Goal: Task Accomplishment & Management: Manage account settings

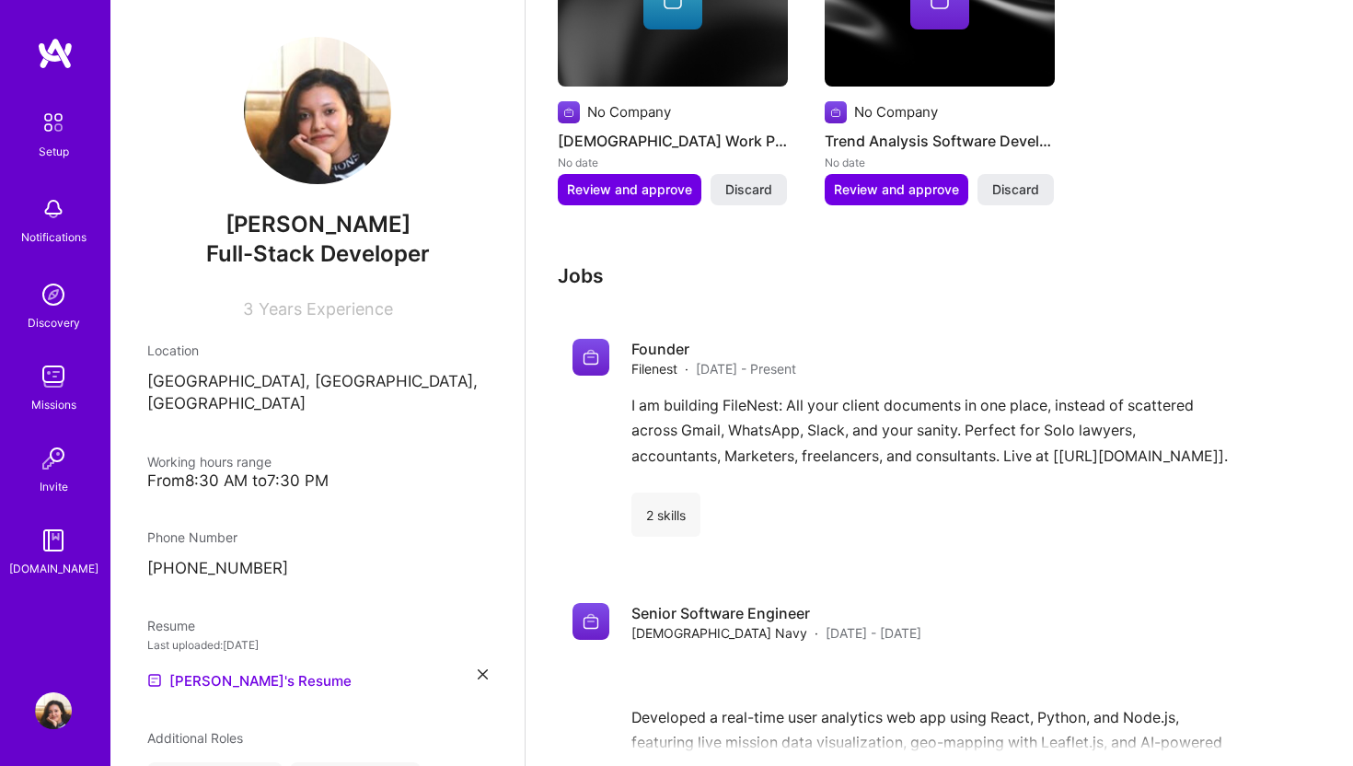
scroll to position [768, 0]
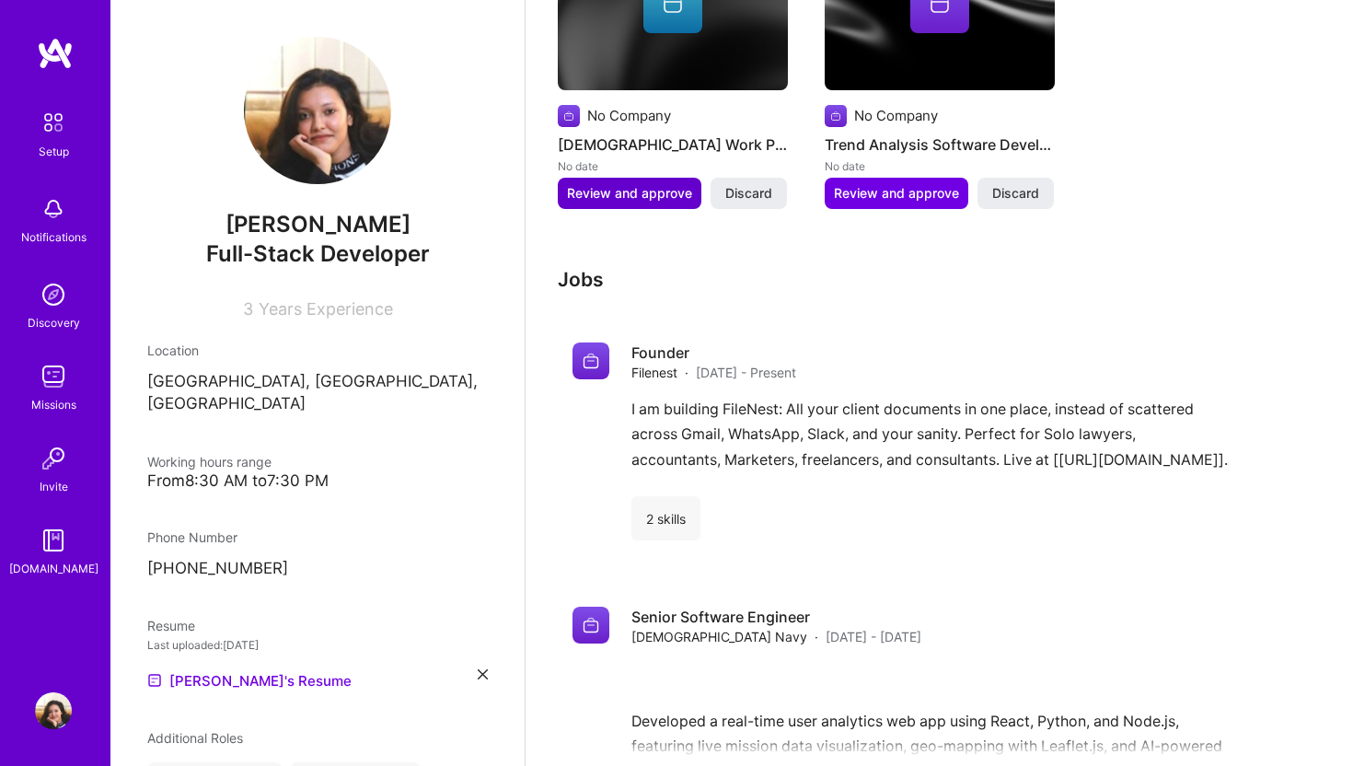
click at [659, 184] on span "Review and approve" at bounding box center [629, 193] width 125 height 18
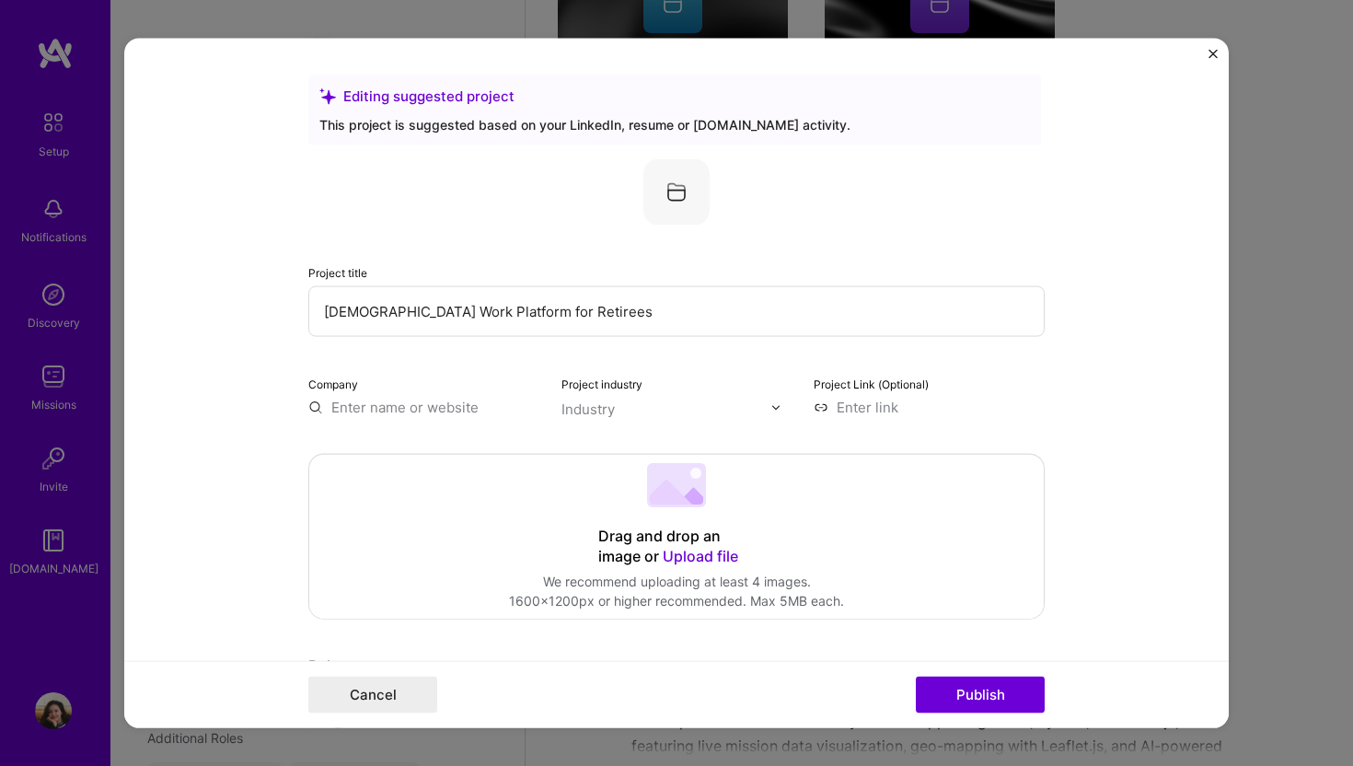
click at [373, 412] on input "text" at bounding box center [423, 407] width 231 height 19
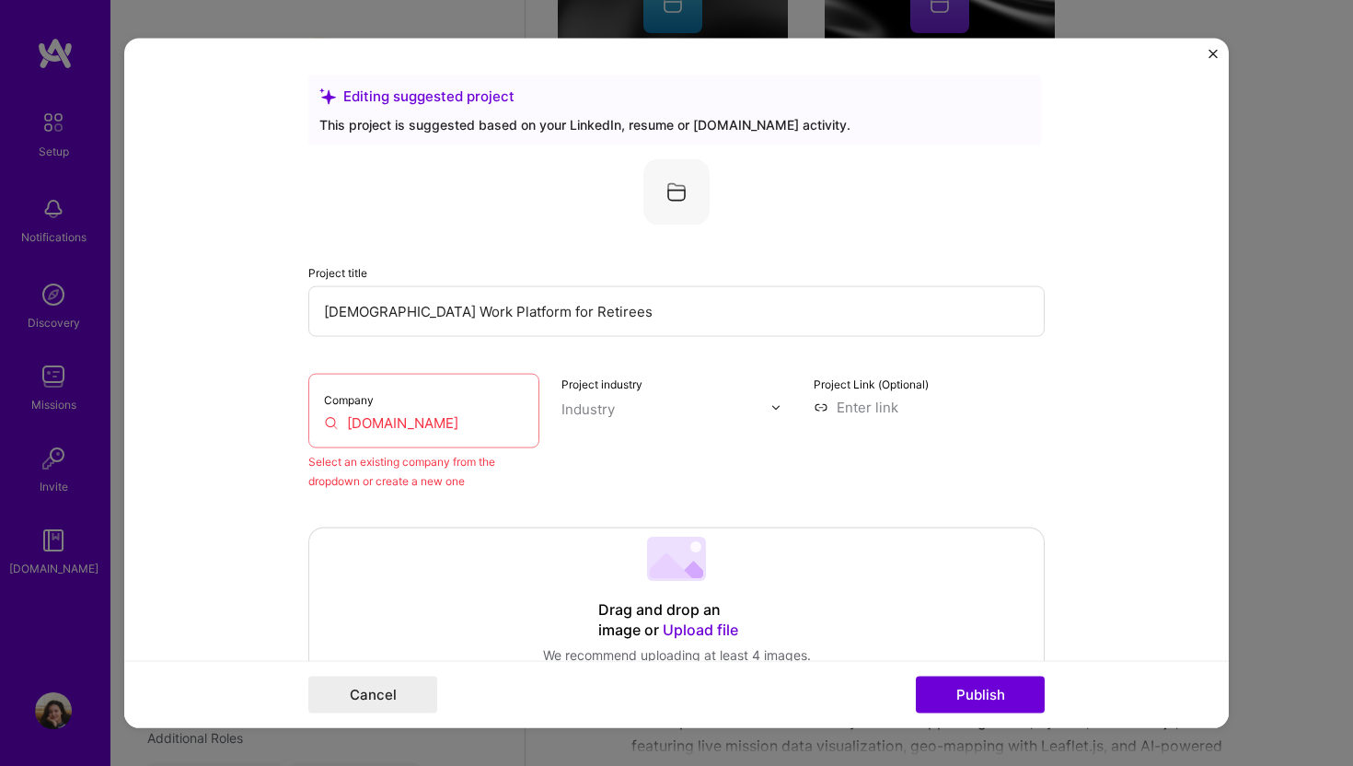
click at [441, 435] on div "Company Filenest.app" at bounding box center [423, 411] width 231 height 75
click at [405, 423] on input "Filenest.app" at bounding box center [424, 422] width 200 height 19
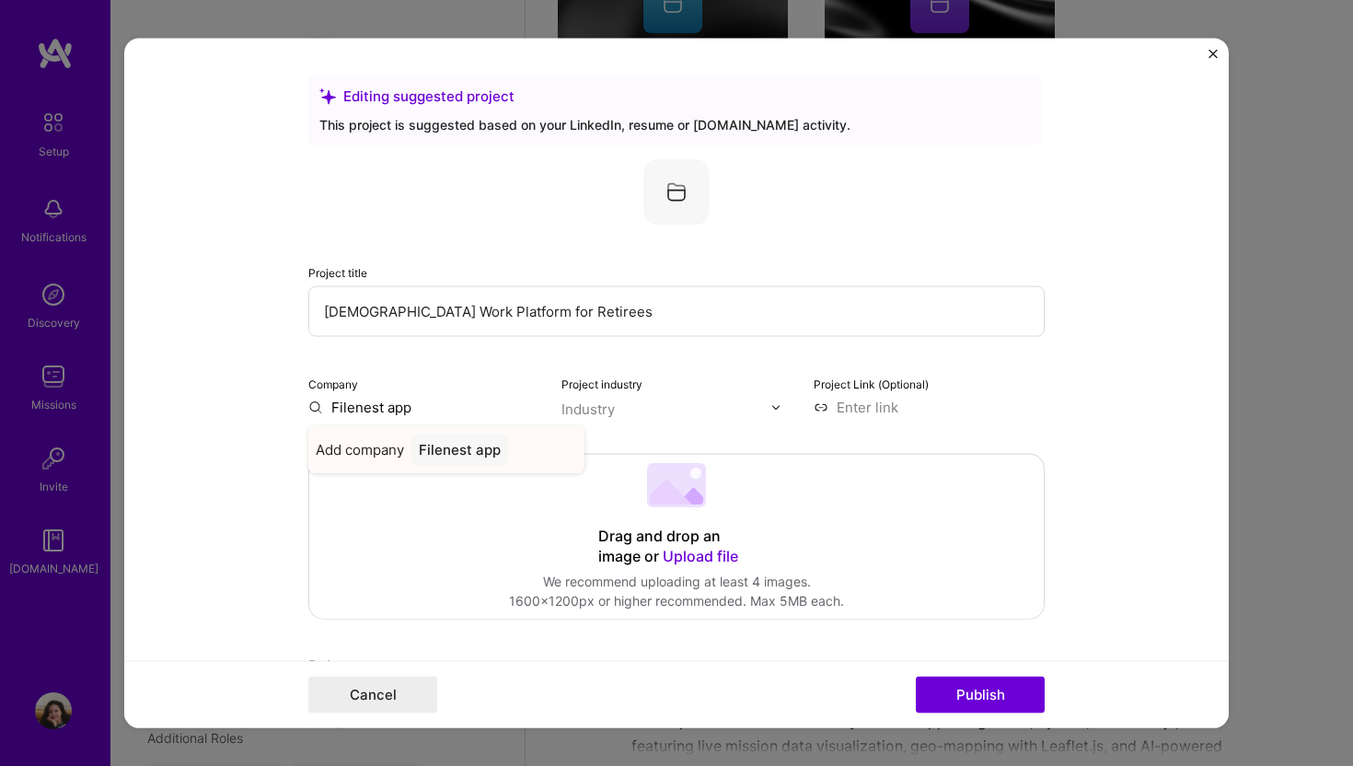
type input "Filenest app"
click at [376, 446] on span "Add company" at bounding box center [360, 449] width 88 height 19
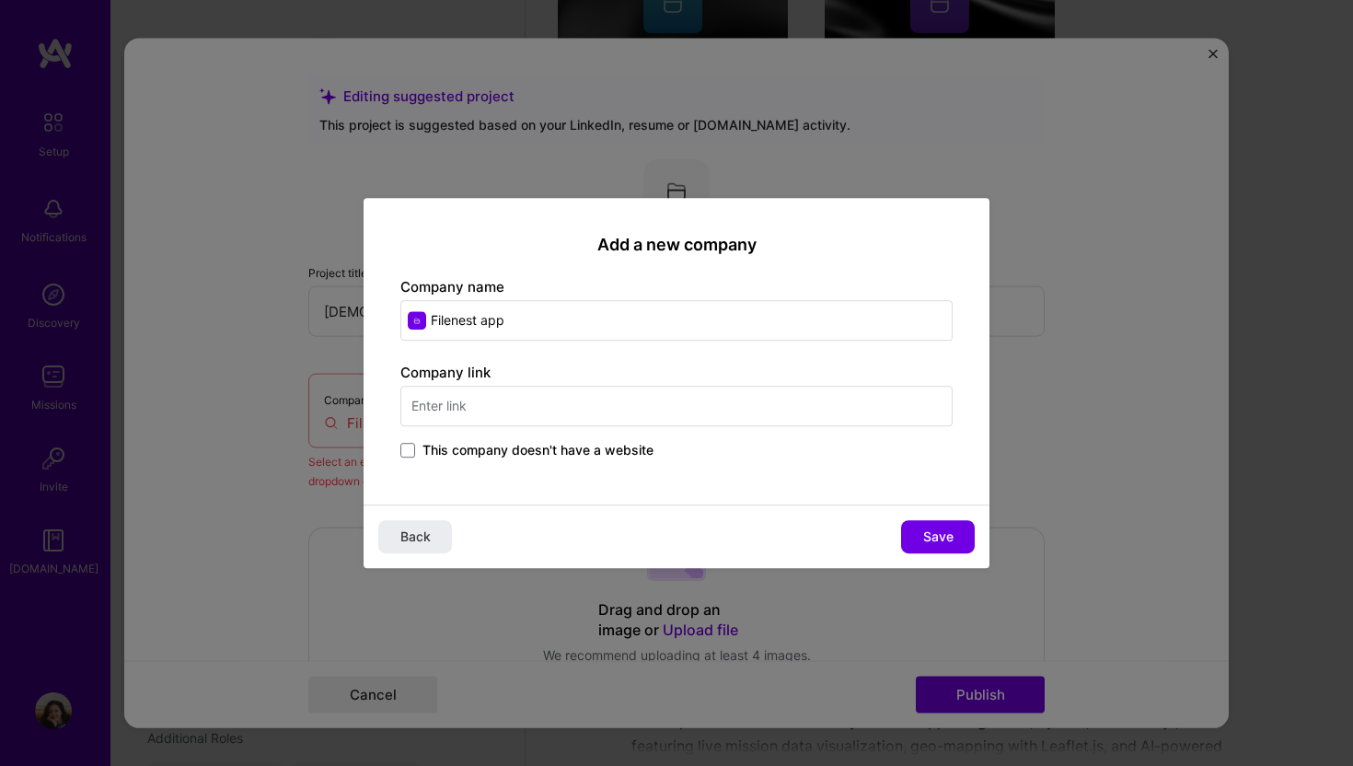
click at [489, 409] on input "text" at bounding box center [677, 406] width 552 height 41
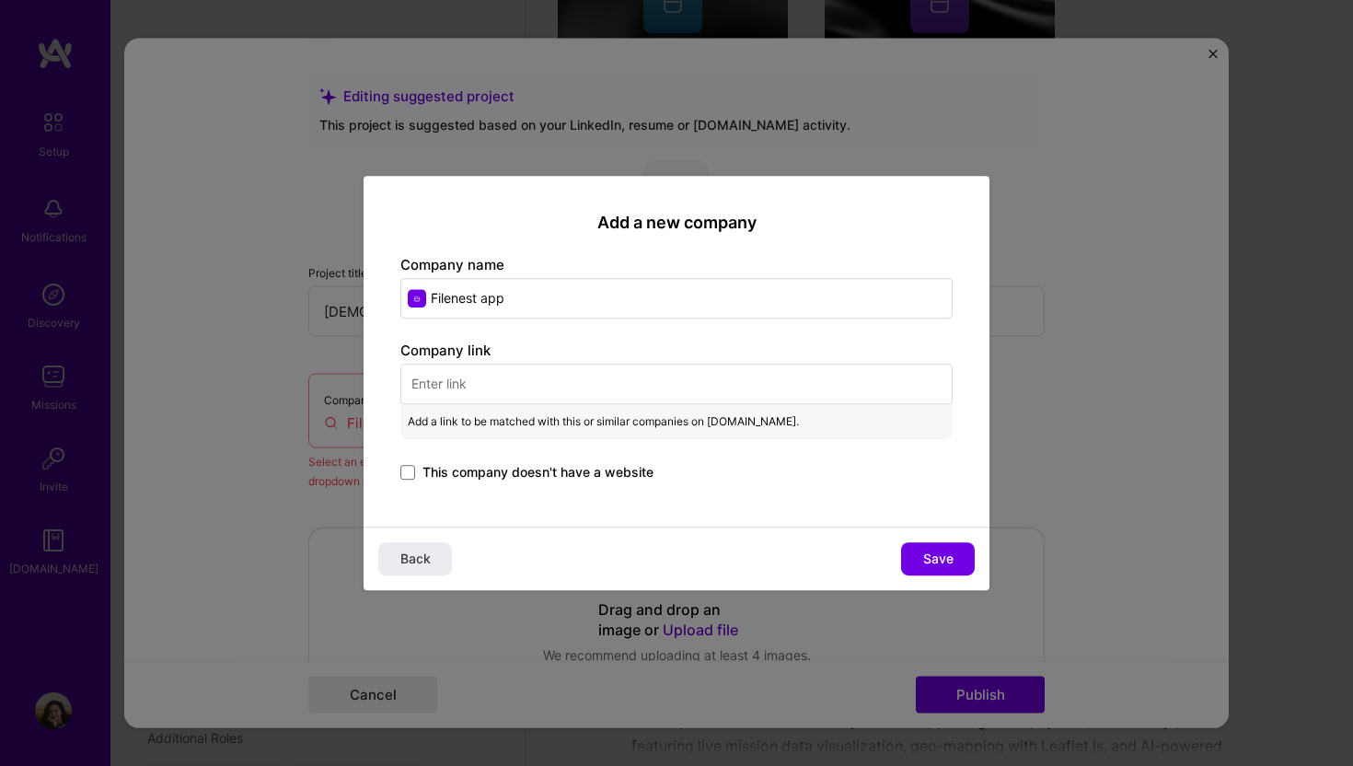
paste input "https://filenest.app/"
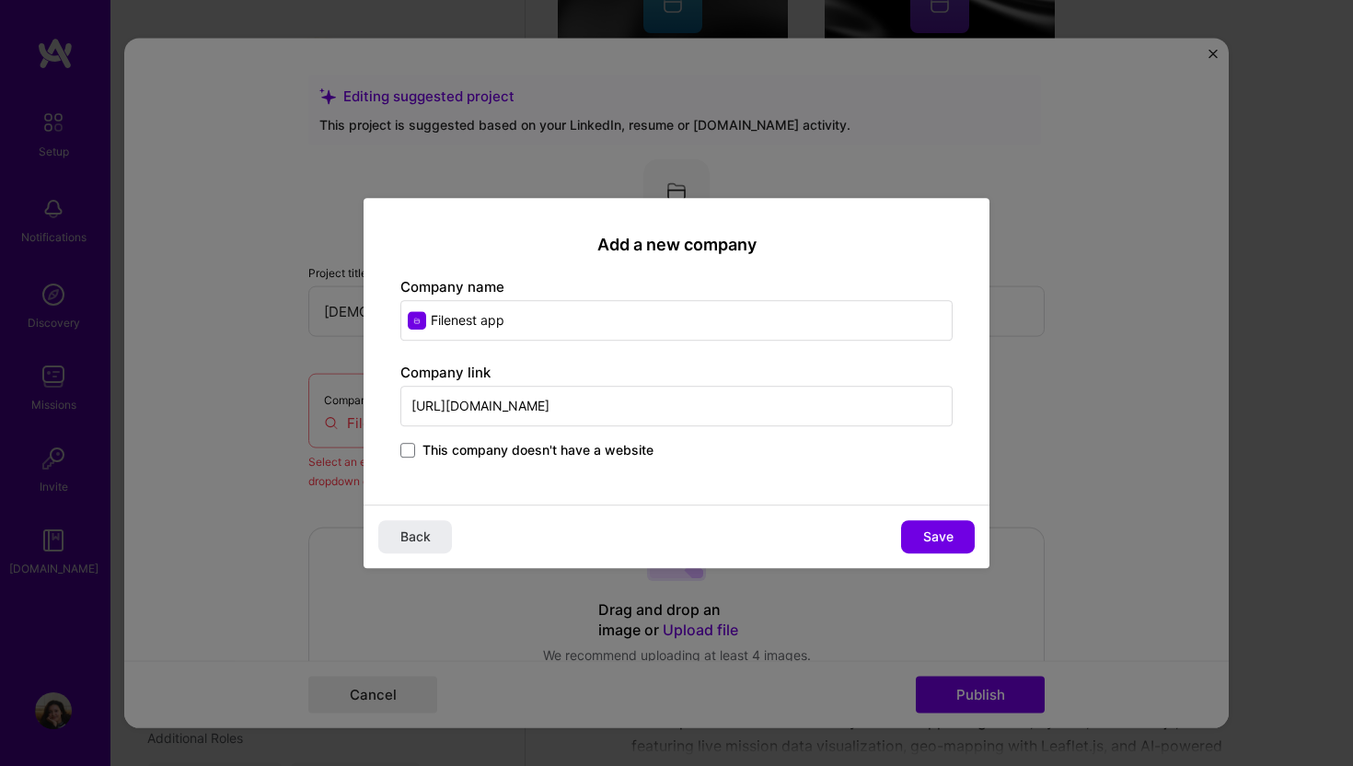
type input "https://filenest.app/"
click at [493, 321] on input "Filenest app" at bounding box center [677, 320] width 552 height 41
type input "Filenest"
click at [935, 521] on button "Save" at bounding box center [938, 536] width 74 height 33
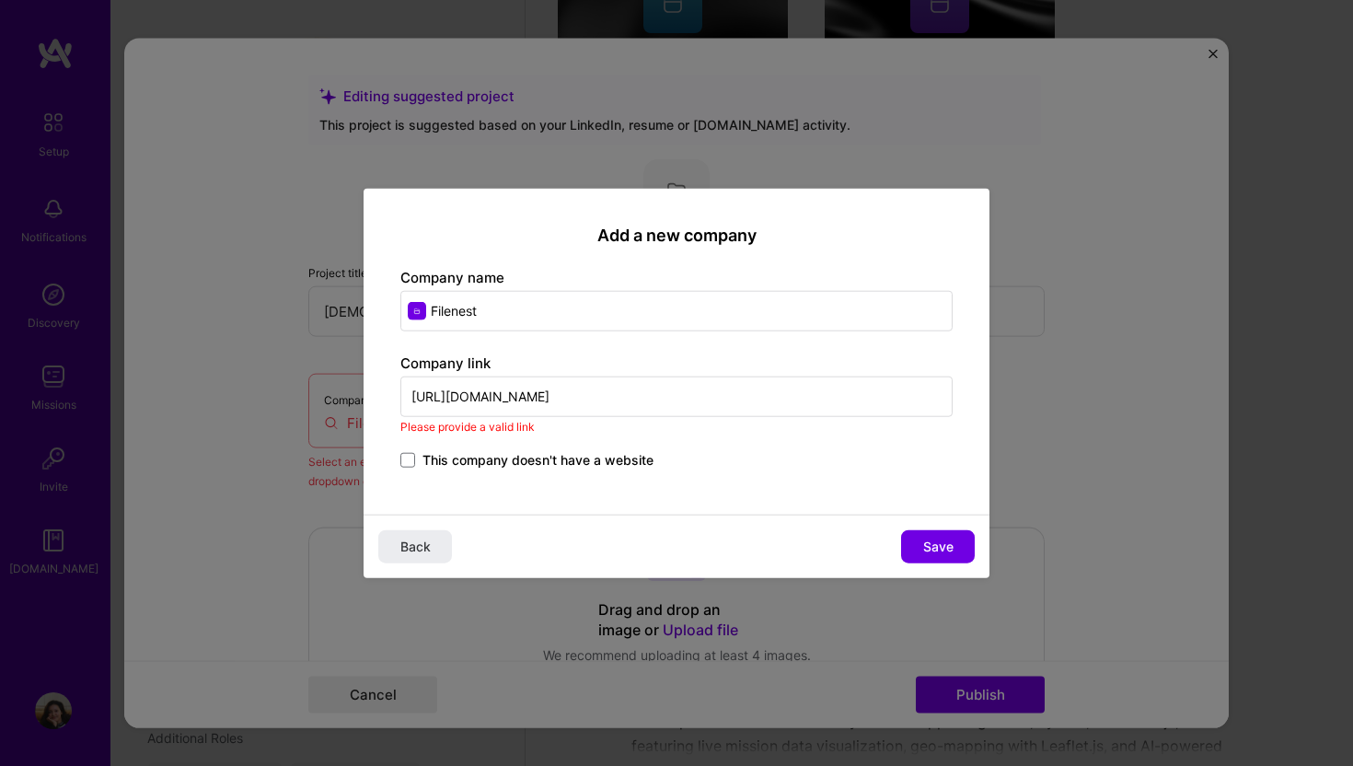
click at [562, 392] on input "https://filenest.app/" at bounding box center [677, 396] width 552 height 41
paste input "text"
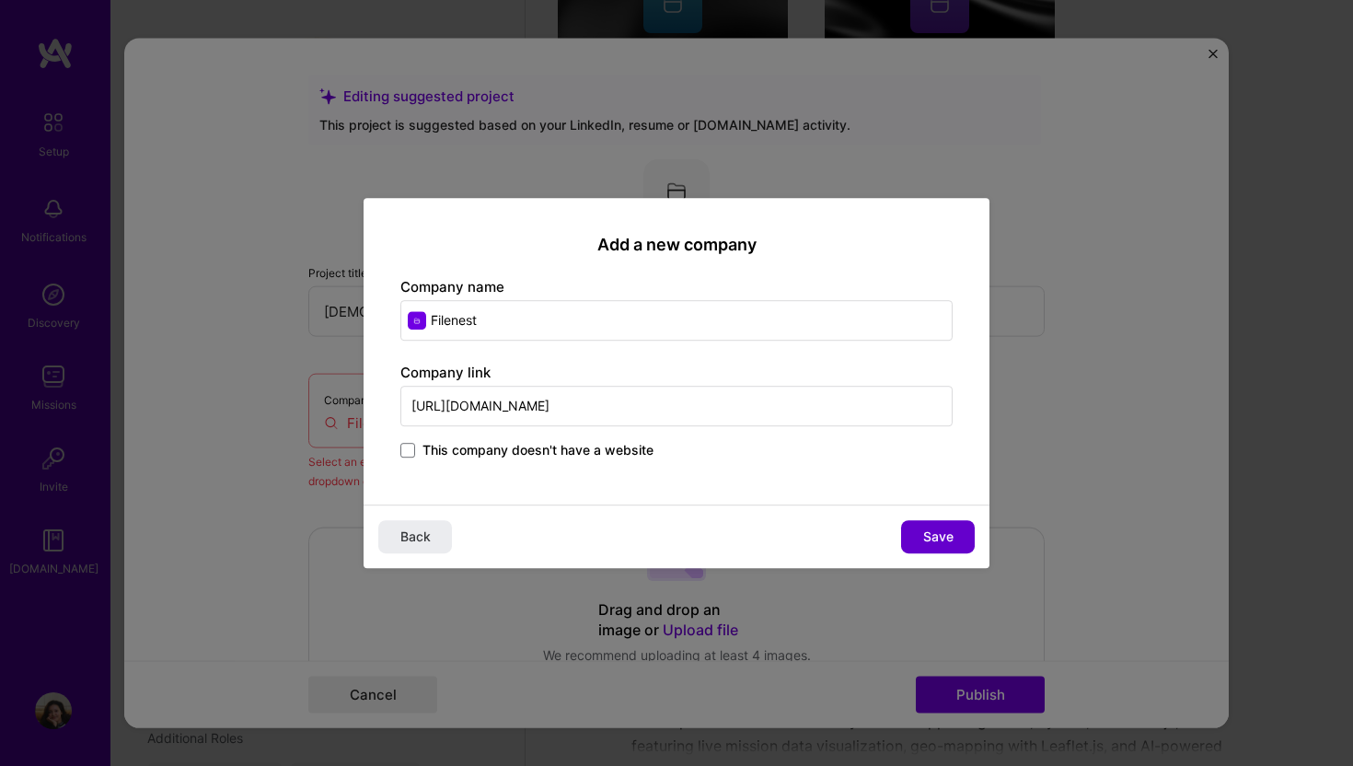
type input "https://filenest.app/"
click at [919, 534] on button "Save" at bounding box center [938, 536] width 74 height 33
type input "Filenest"
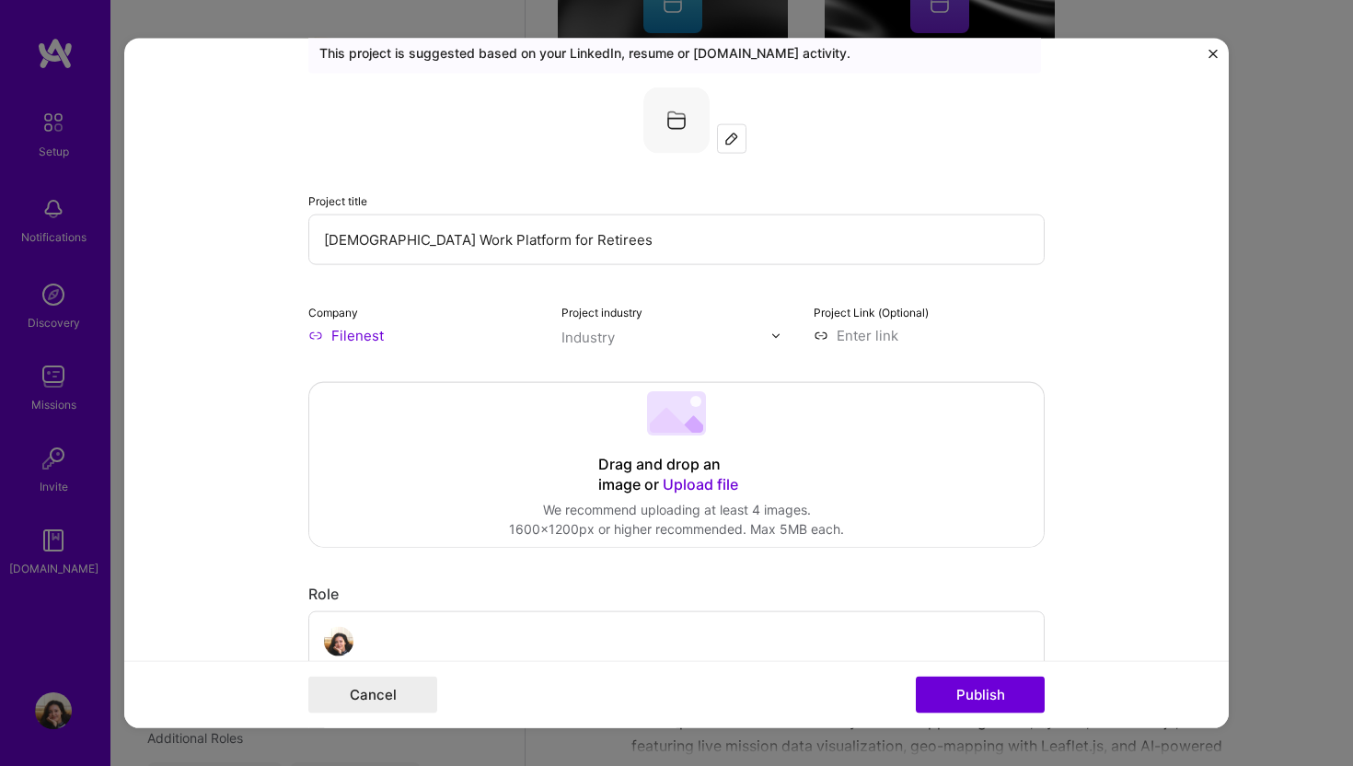
scroll to position [0, 0]
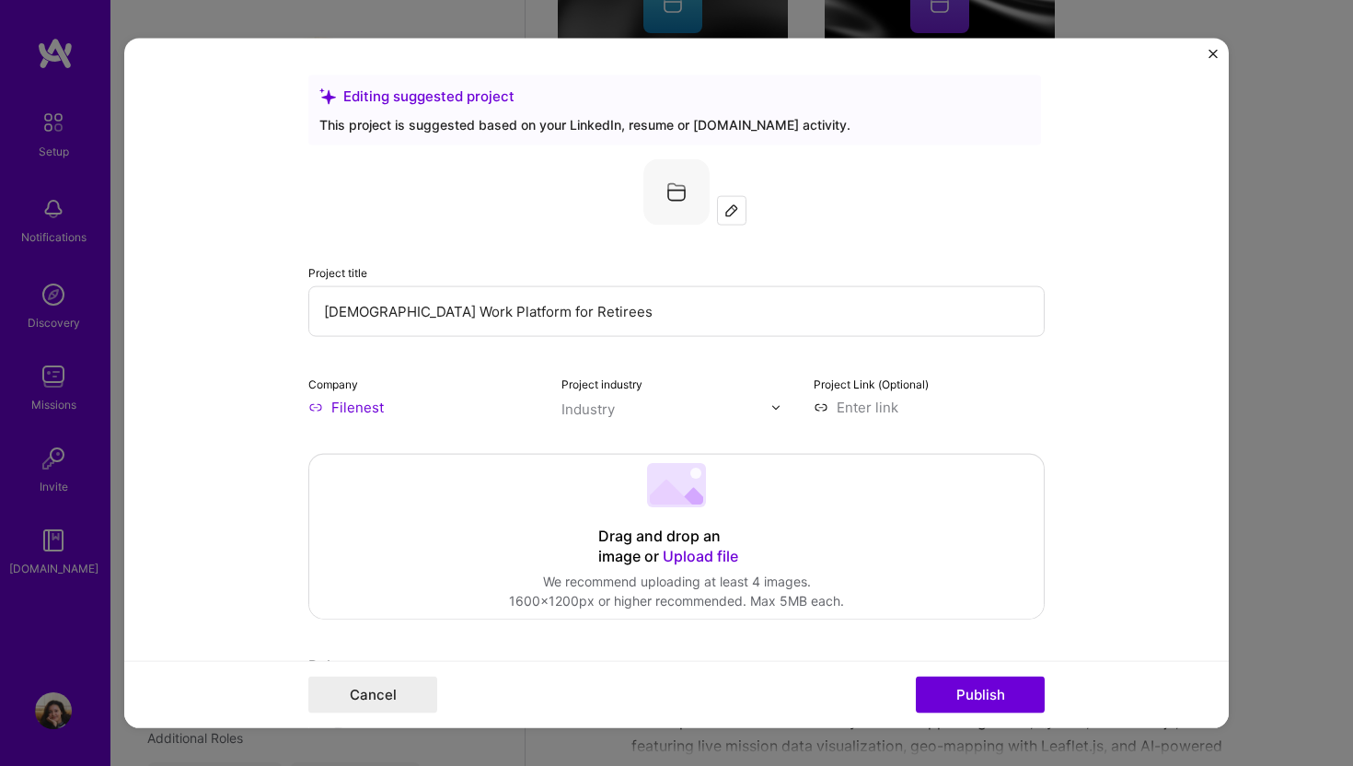
click at [366, 416] on input "Filenest" at bounding box center [423, 407] width 231 height 19
click at [409, 412] on input "Filenest" at bounding box center [423, 407] width 231 height 19
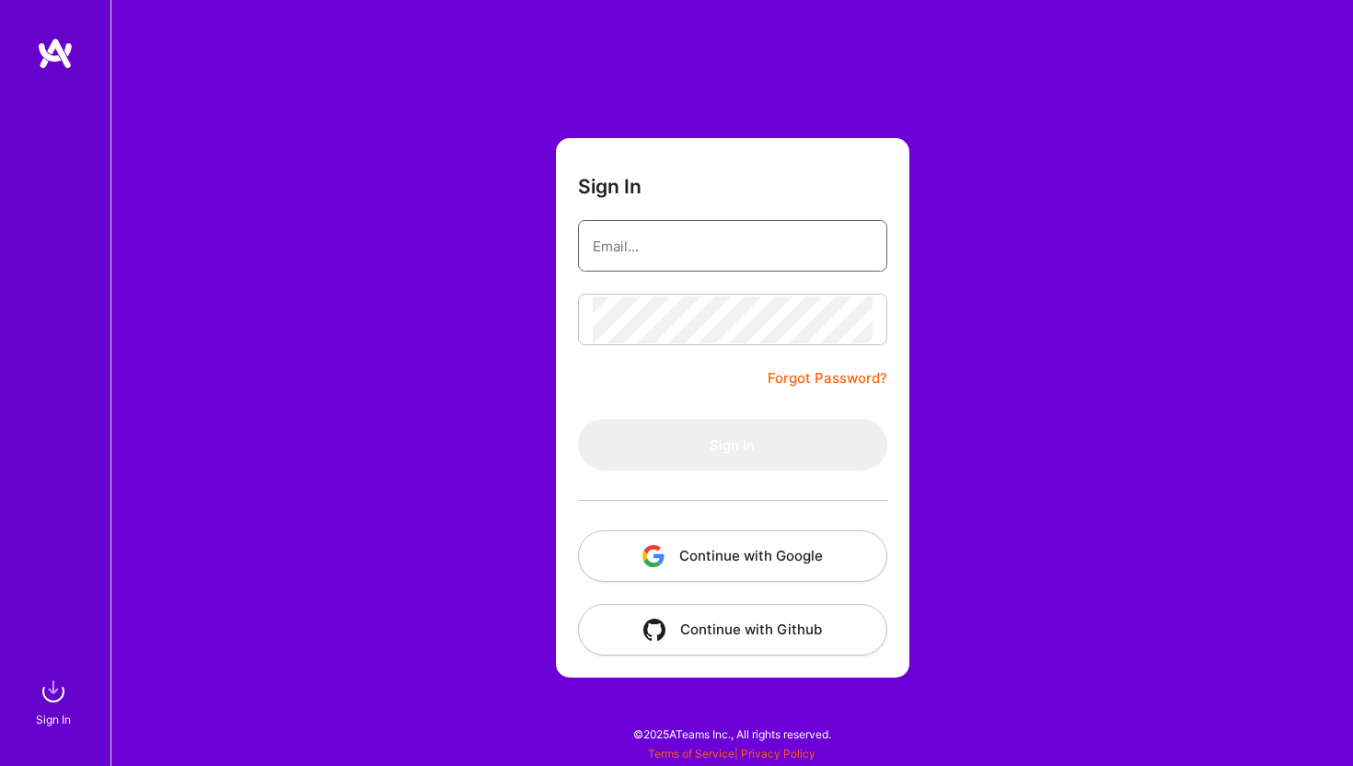
type input "[EMAIL_ADDRESS][DOMAIN_NAME]"
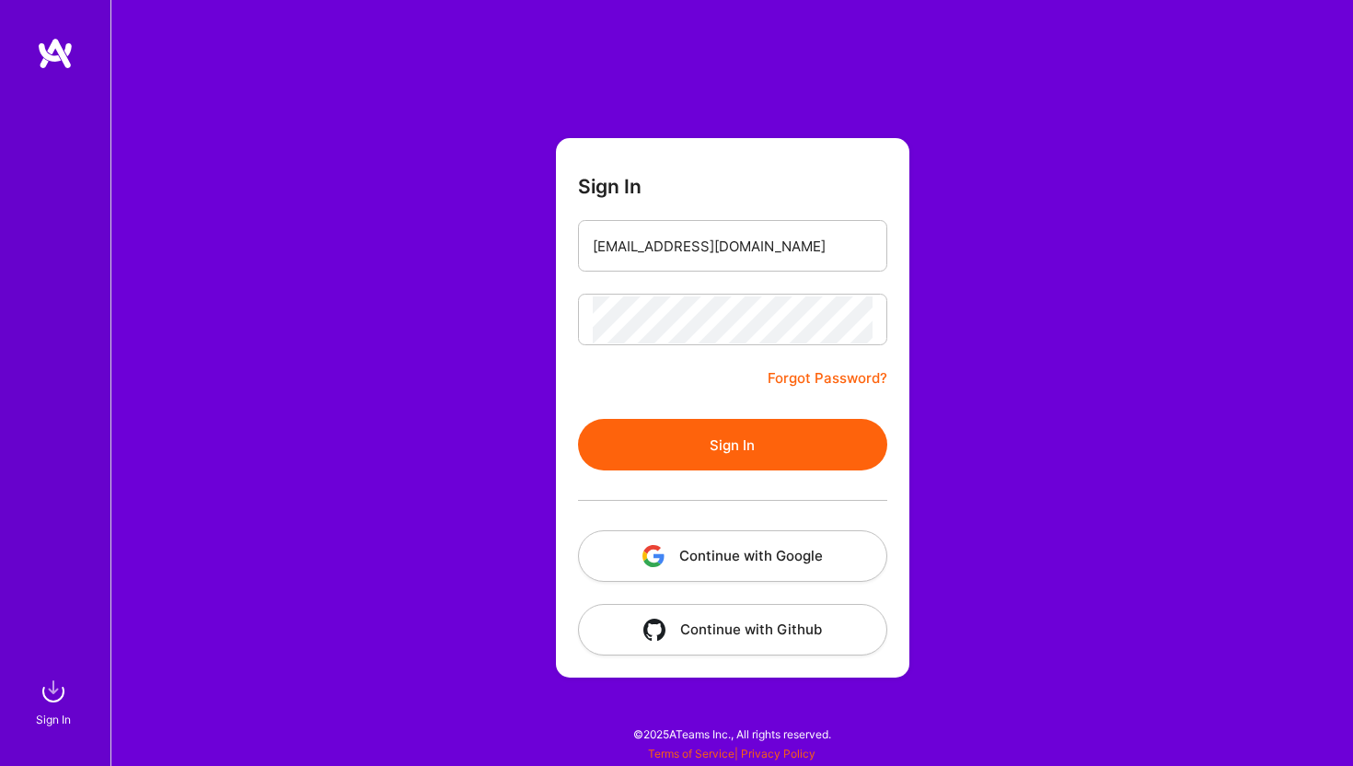
click at [726, 562] on button "Continue with Google" at bounding box center [732, 556] width 309 height 52
